Goal: Navigation & Orientation: Find specific page/section

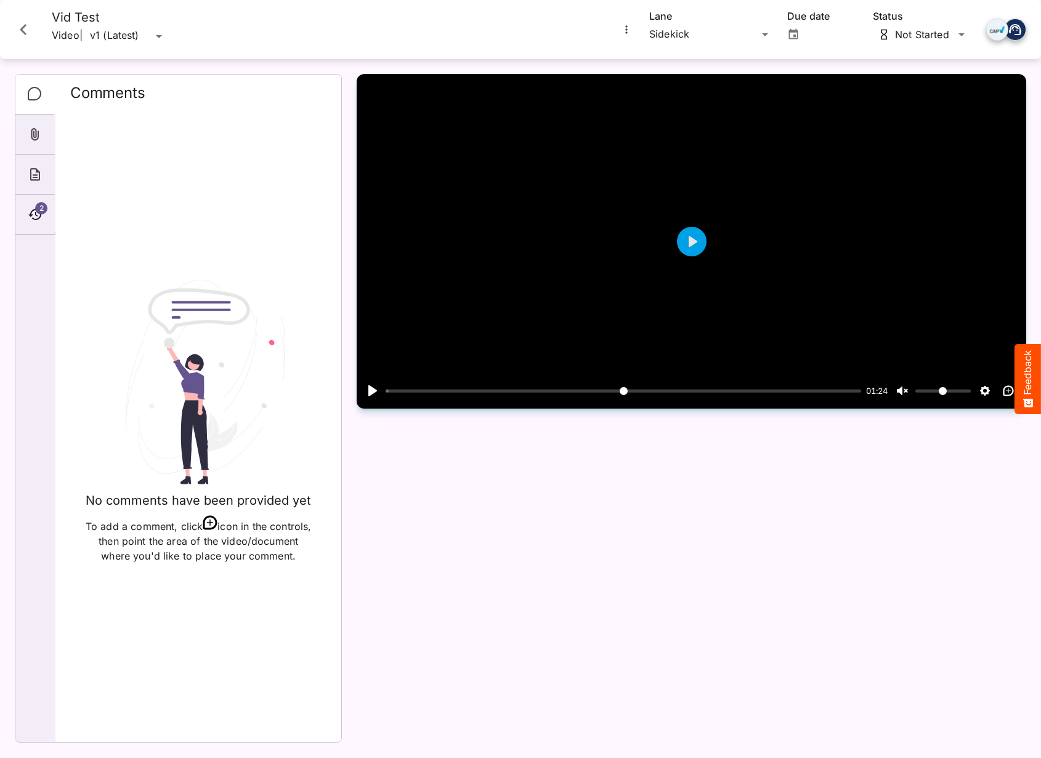
scroll to position [1069, 0]
click at [14, 20] on icon "Close card" at bounding box center [23, 29] width 22 height 22
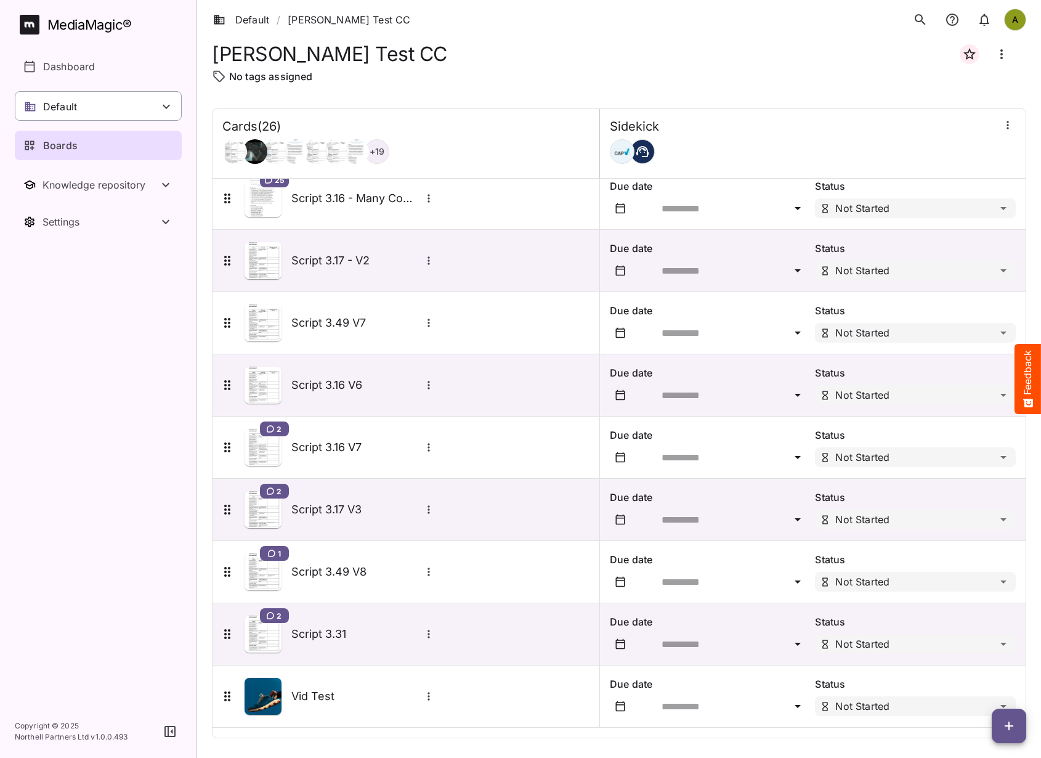
click at [89, 107] on div "Default" at bounding box center [98, 106] width 167 height 30
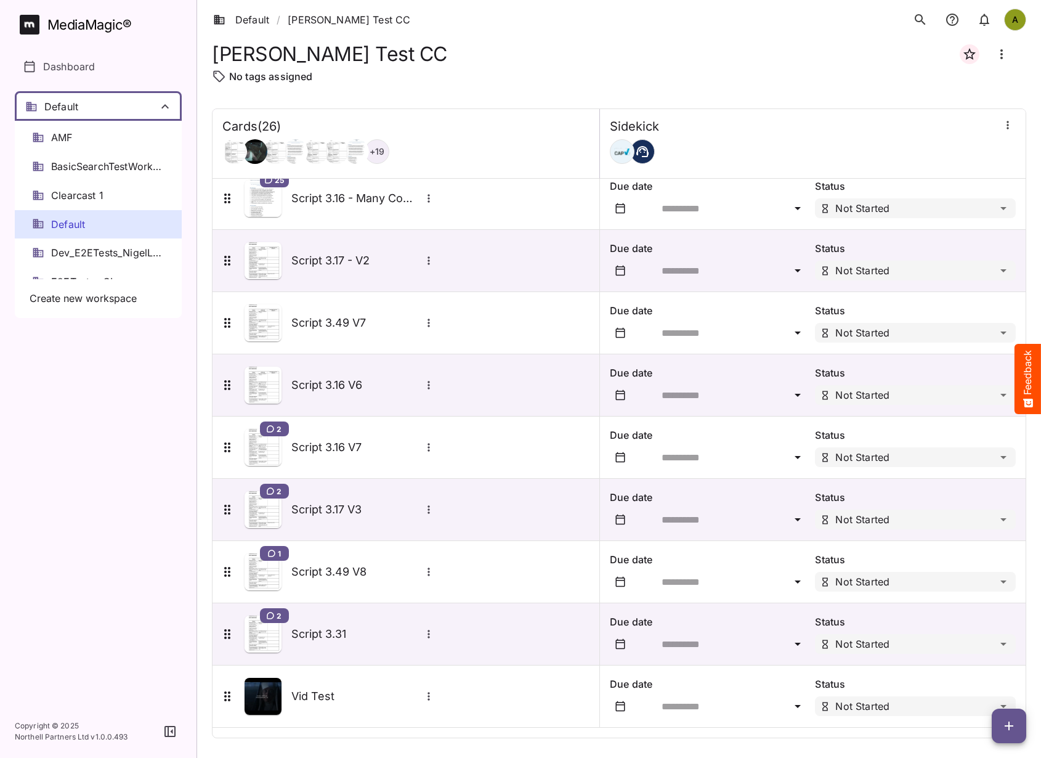
scroll to position [20, 0]
click at [112, 234] on div "Default" at bounding box center [98, 230] width 167 height 29
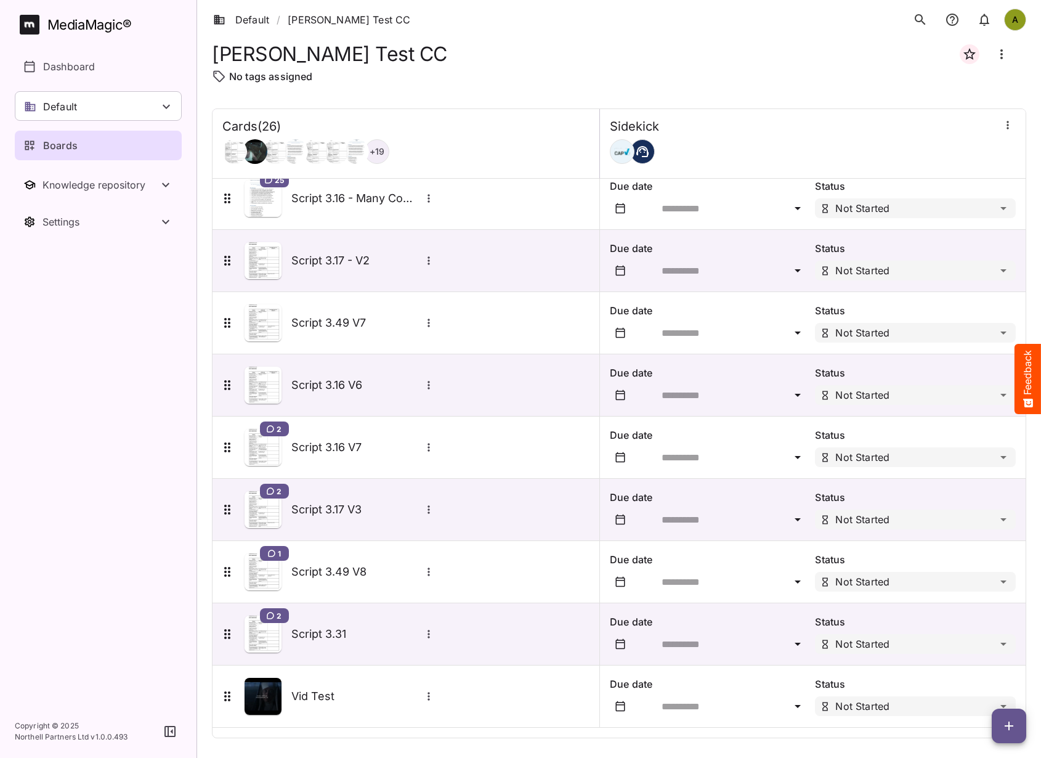
click at [95, 30] on div "MediaMagic ®" at bounding box center [89, 25] width 84 height 20
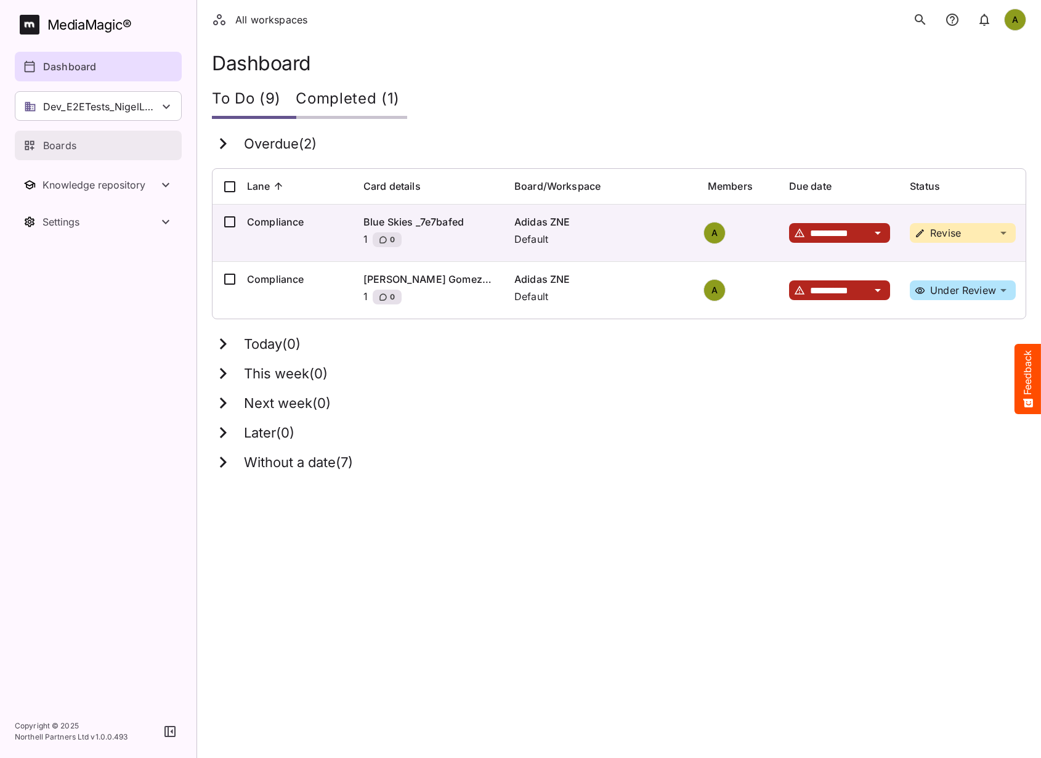
click at [70, 147] on p "Boards" at bounding box center [59, 145] width 33 height 15
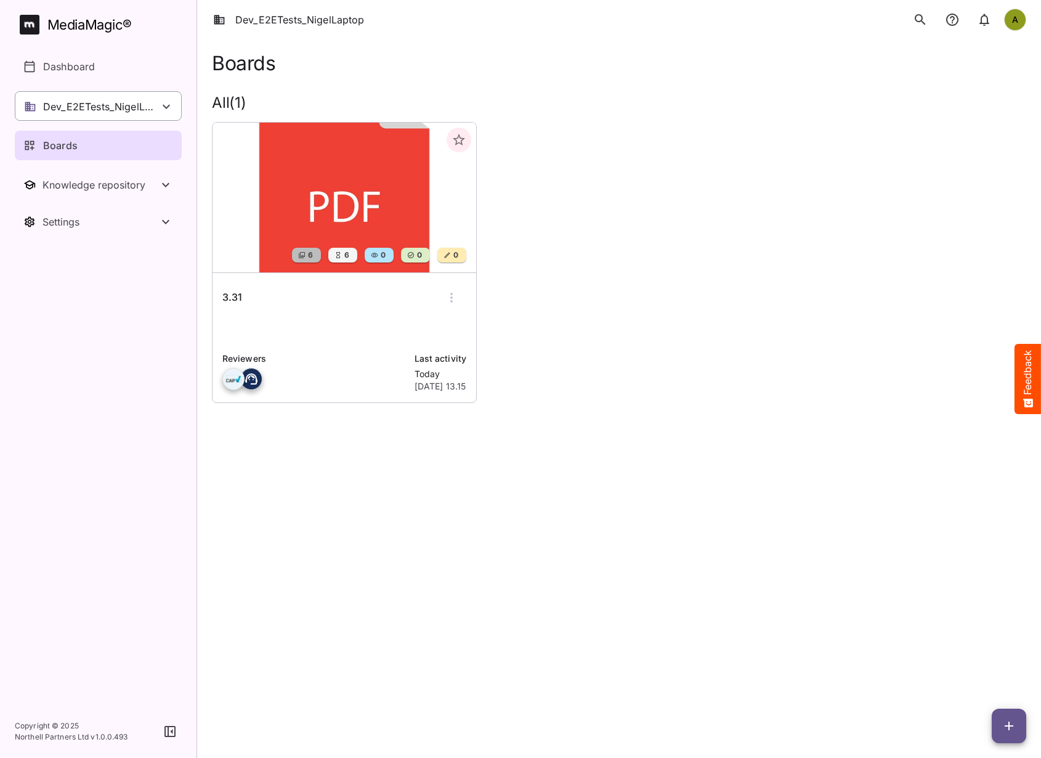
click at [113, 114] on div "Dev_E2ETests_NigelLaptop" at bounding box center [98, 106] width 167 height 30
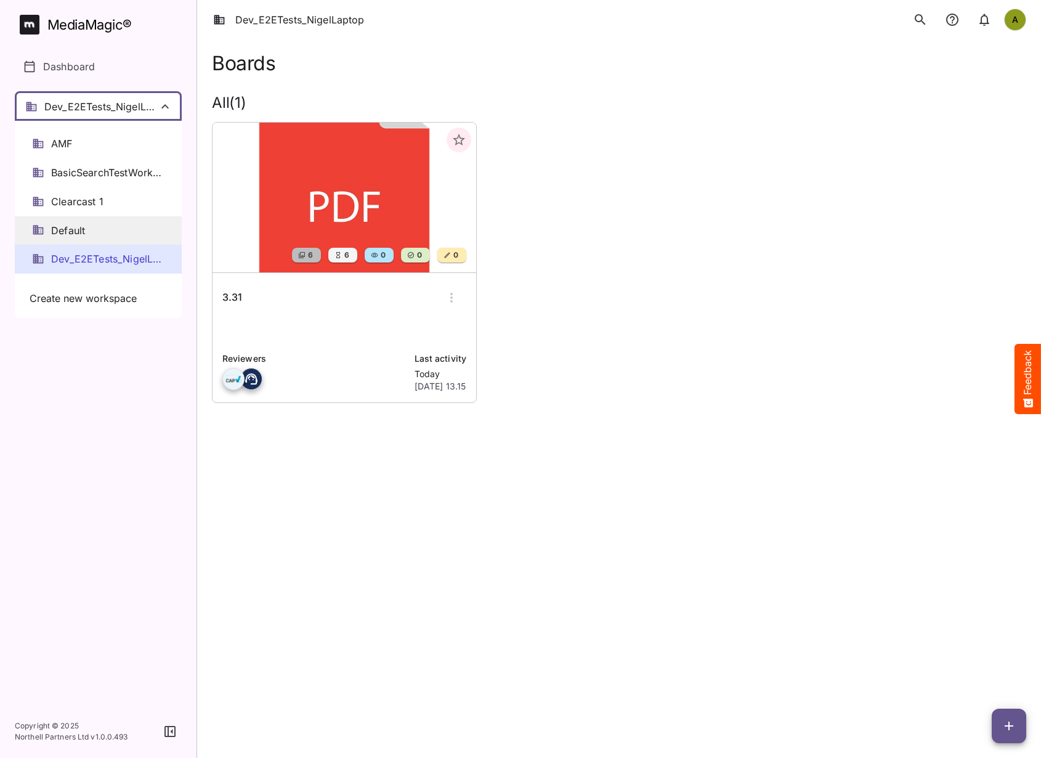
click at [102, 230] on div "Default" at bounding box center [98, 230] width 167 height 29
